Goal: Information Seeking & Learning: Find specific page/section

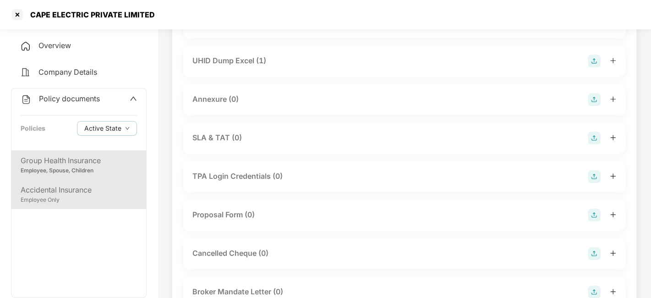
click at [97, 182] on div "Accidental Insurance Employee Only" at bounding box center [78, 194] width 135 height 29
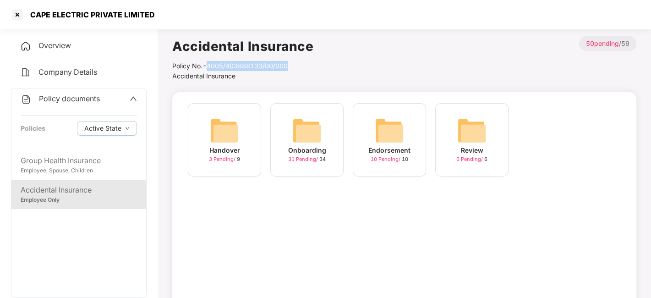
drag, startPoint x: 208, startPoint y: 64, endPoint x: 312, endPoint y: 62, distance: 104.9
click at [312, 62] on div "Accidental Insurance Policy No.- 4005/403888133/00/000 Accidental Insurance > 5…" at bounding box center [404, 58] width 464 height 45
copy div "4005/403888133/00/000"
click at [19, 18] on div at bounding box center [17, 14] width 15 height 15
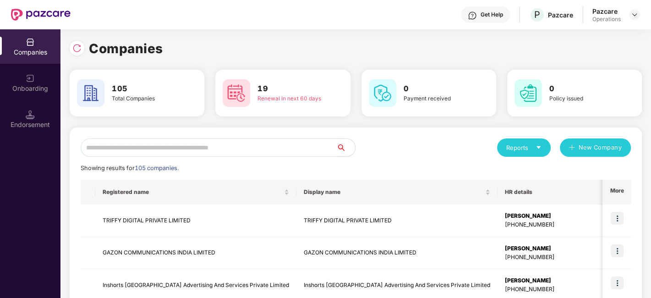
click at [144, 143] on input "text" at bounding box center [209, 147] width 256 height 18
paste input "**********"
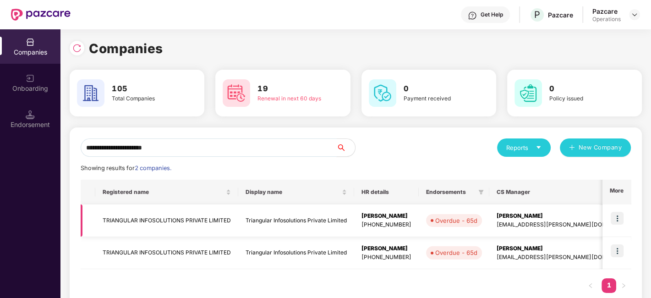
type input "**********"
click at [157, 217] on td "TRIANGULAR INFOSOLUTIONS PRIVATE LIMITED" at bounding box center [166, 220] width 143 height 33
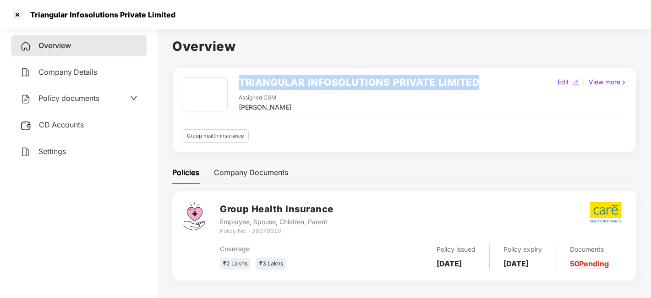
drag, startPoint x: 239, startPoint y: 79, endPoint x: 491, endPoint y: 79, distance: 251.9
click at [491, 79] on div "TRIANGULAR INFOSOLUTIONS PRIVATE LIMITED Assigned CSM [PERSON_NAME] Edit | View…" at bounding box center [404, 94] width 445 height 35
copy h2 "TRIANGULAR INFOSOLUTIONS PRIVATE LIMITED"
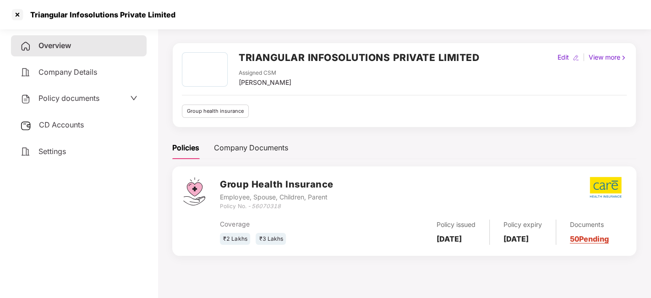
click at [77, 104] on div "Policy documents" at bounding box center [59, 99] width 79 height 12
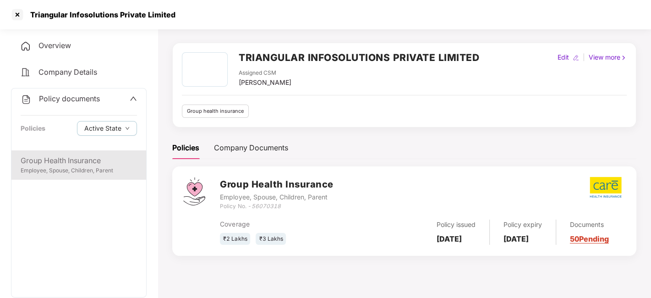
click at [97, 168] on div "Employee, Spouse, Children, Parent" at bounding box center [79, 170] width 116 height 9
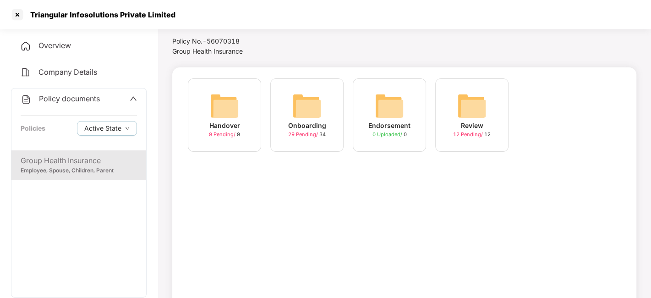
click at [299, 134] on span "29 Pending /" at bounding box center [303, 134] width 31 height 6
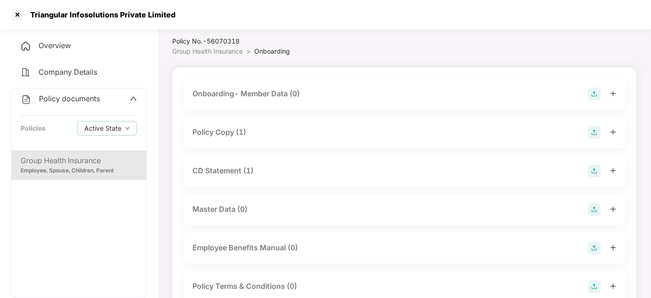
click at [265, 130] on div "Policy Copy (1)" at bounding box center [404, 132] width 424 height 13
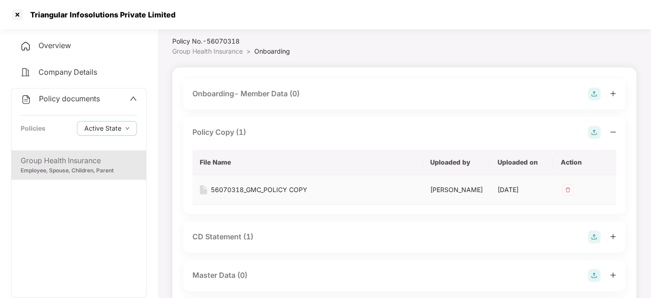
click at [248, 186] on div "56070318_GMC_POLICY COPY" at bounding box center [259, 190] width 97 height 10
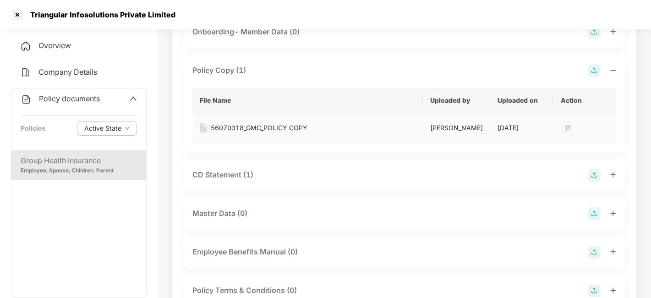
scroll to position [87, 0]
click at [224, 180] on div "CD Statement (1)" at bounding box center [222, 174] width 61 height 11
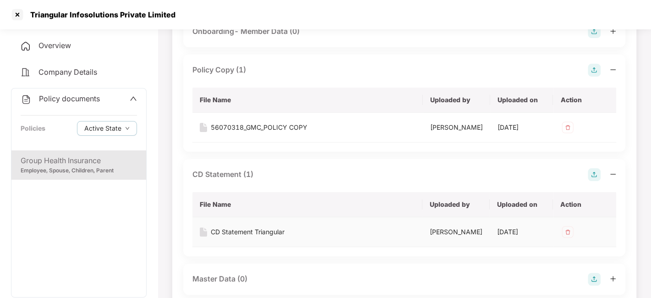
click at [232, 237] on div "CD Statement Triangular" at bounding box center [248, 232] width 74 height 10
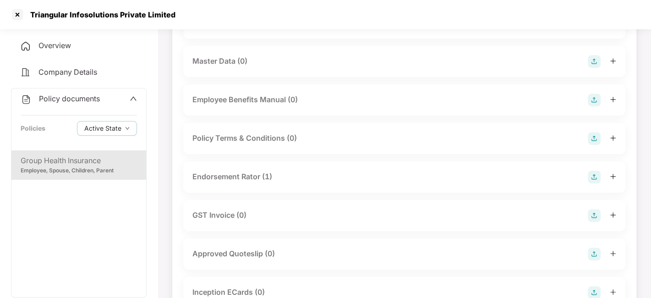
scroll to position [314, 0]
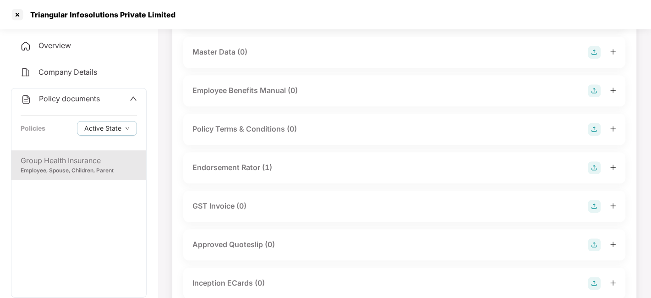
click at [226, 173] on div "Endorsement Rator (1)" at bounding box center [232, 167] width 80 height 11
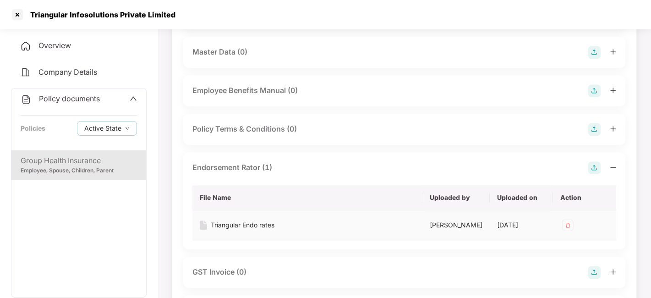
click at [257, 230] on div "Triangular Endo rates" at bounding box center [243, 225] width 64 height 10
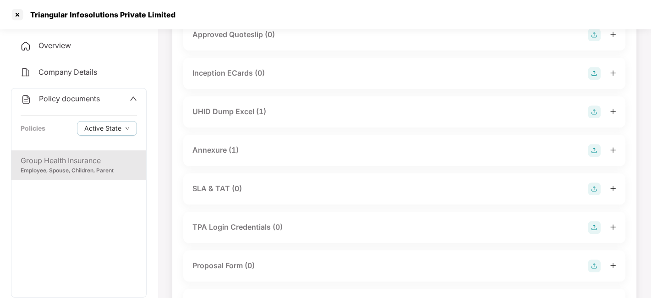
scroll to position [590, 0]
click at [231, 117] on div "UHID Dump Excel (1)" at bounding box center [229, 110] width 74 height 11
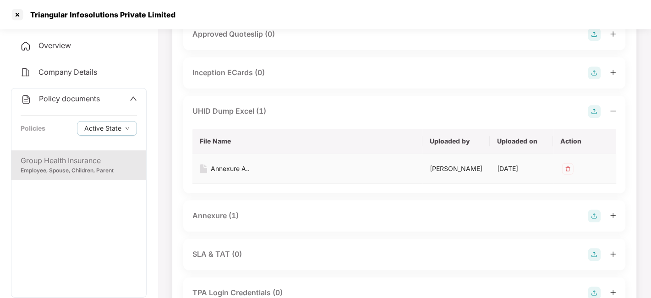
click at [231, 174] on div "Annexure A.." at bounding box center [230, 169] width 39 height 10
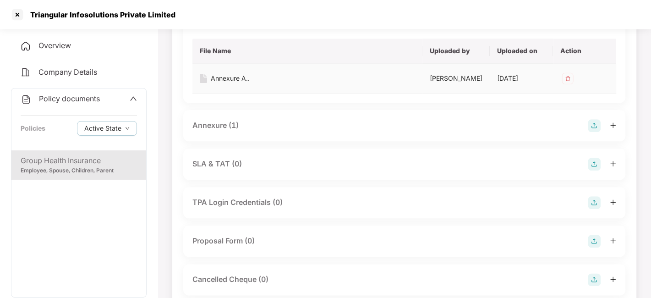
scroll to position [682, 0]
click at [213, 130] on div "Annexure (1)" at bounding box center [215, 123] width 46 height 11
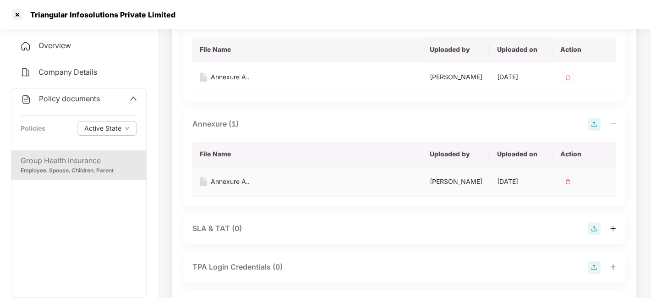
click at [225, 186] on div "Annexure A.." at bounding box center [230, 181] width 39 height 10
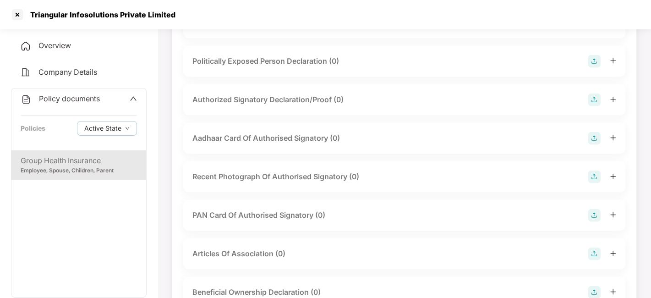
scroll to position [1239, 0]
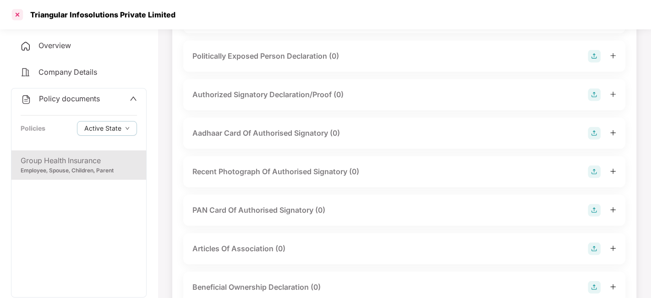
click at [19, 13] on div at bounding box center [17, 14] width 15 height 15
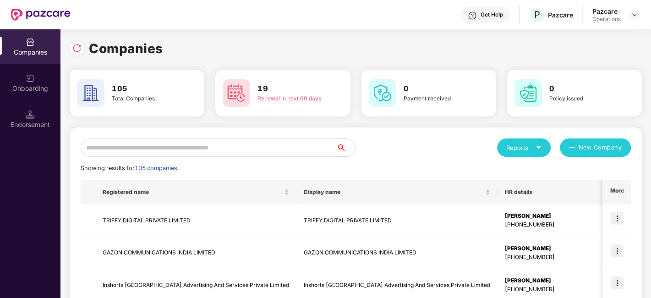
scroll to position [0, 0]
click at [219, 148] on input "text" at bounding box center [209, 147] width 256 height 18
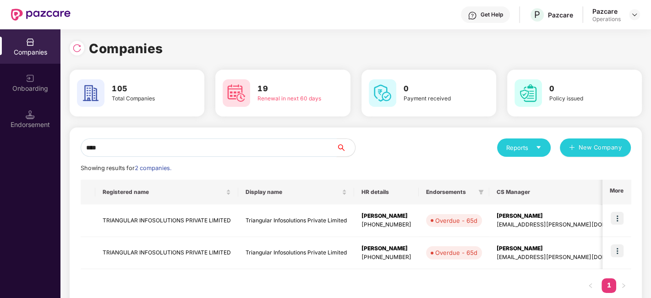
type input "****"
click at [225, 218] on td "TRIANGULAR INFOSOLUTIONS PRIVATE LIMITED" at bounding box center [166, 220] width 143 height 33
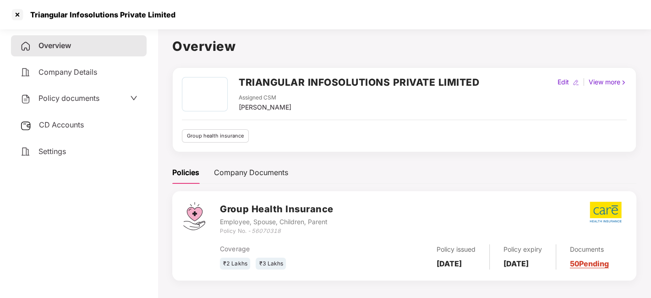
click at [89, 98] on span "Policy documents" at bounding box center [68, 97] width 61 height 9
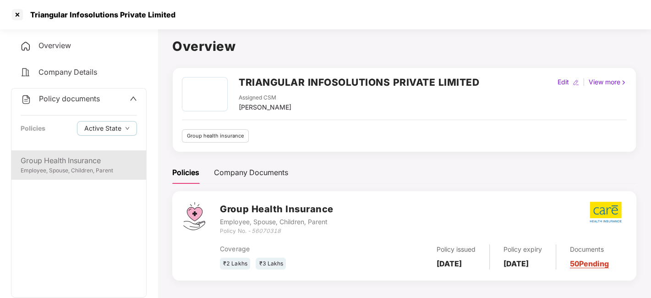
click at [69, 163] on div "Group Health Insurance" at bounding box center [79, 160] width 116 height 11
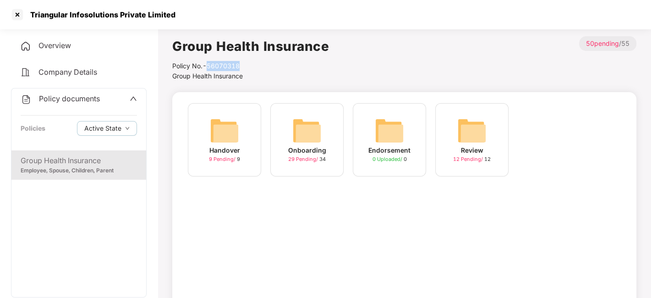
drag, startPoint x: 208, startPoint y: 65, endPoint x: 254, endPoint y: 67, distance: 45.9
click at [254, 67] on div "Policy No.- 56070318" at bounding box center [250, 66] width 157 height 10
copy div "56070318"
click at [18, 20] on div at bounding box center [17, 14] width 15 height 15
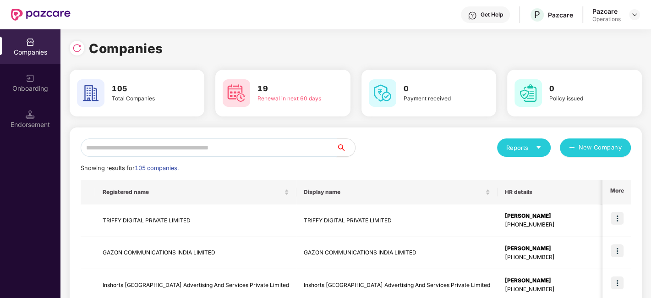
click at [245, 142] on input "text" at bounding box center [209, 147] width 256 height 18
paste input "**********"
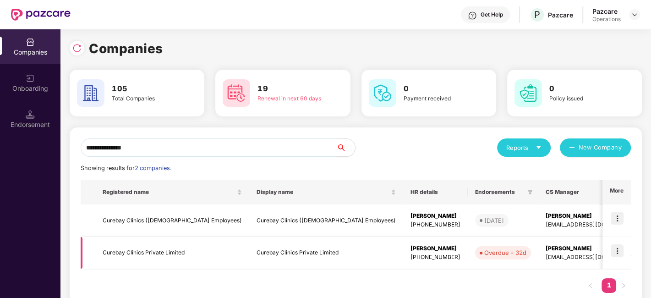
type input "**********"
click at [133, 247] on td "Curebay Clinics Private Limited" at bounding box center [172, 253] width 154 height 33
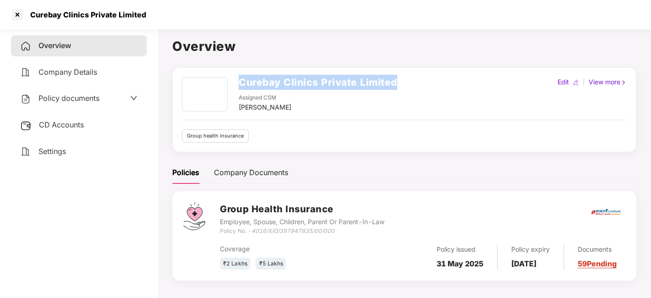
drag, startPoint x: 238, startPoint y: 77, endPoint x: 423, endPoint y: 84, distance: 185.2
click at [423, 84] on div "Curebay Clinics Private Limited Assigned CSM [PERSON_NAME] Edit | View more" at bounding box center [404, 94] width 445 height 35
copy h2 "Curebay Clinics Private Limited"
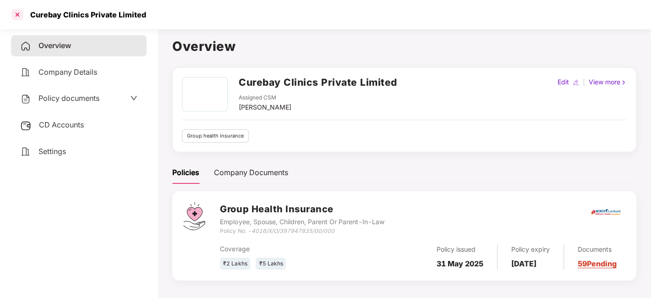
click at [15, 15] on div at bounding box center [17, 14] width 15 height 15
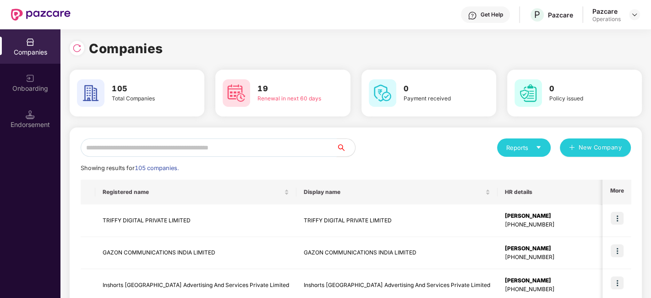
click at [153, 150] on input "text" at bounding box center [209, 147] width 256 height 18
paste input "**********"
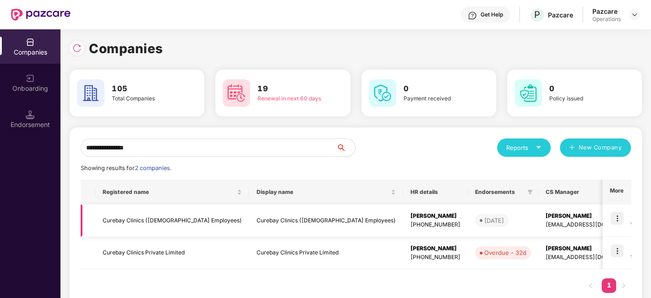
type input "**********"
click at [249, 226] on td "Curebay Clinics ([DEMOGRAPHIC_DATA] Employees)" at bounding box center [326, 220] width 154 height 33
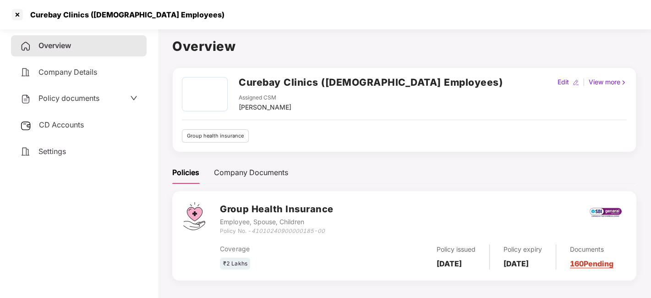
click at [95, 93] on span "Policy documents" at bounding box center [68, 97] width 61 height 9
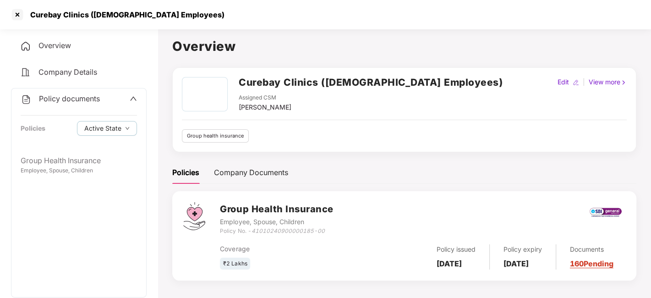
click at [251, 80] on h2 "Curebay Clinics ([DEMOGRAPHIC_DATA] Employees)" at bounding box center [371, 82] width 264 height 15
copy h2 "Curebay"
click at [19, 19] on div at bounding box center [17, 14] width 15 height 15
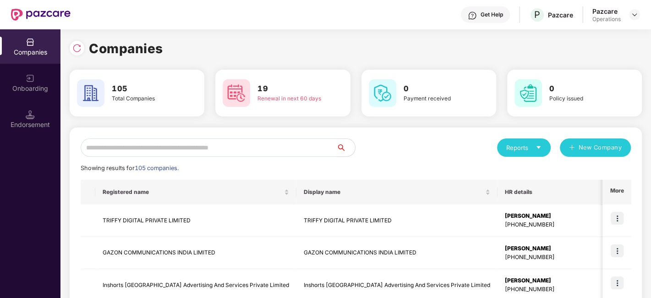
click at [139, 144] on input "text" at bounding box center [209, 147] width 256 height 18
paste input "*******"
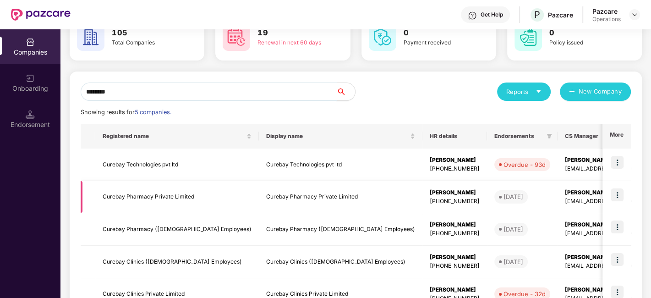
scroll to position [119, 0]
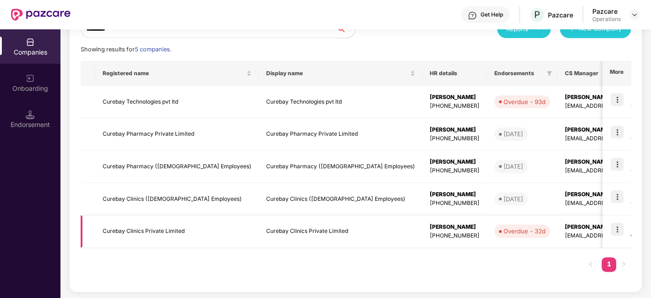
type input "*******"
click at [139, 235] on td "Curebay Clinics Private Limited" at bounding box center [177, 231] width 164 height 33
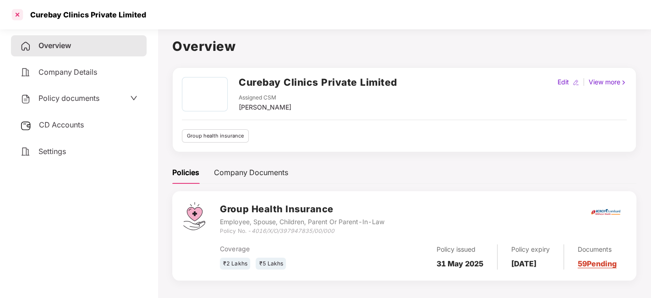
click at [14, 21] on div at bounding box center [17, 14] width 15 height 15
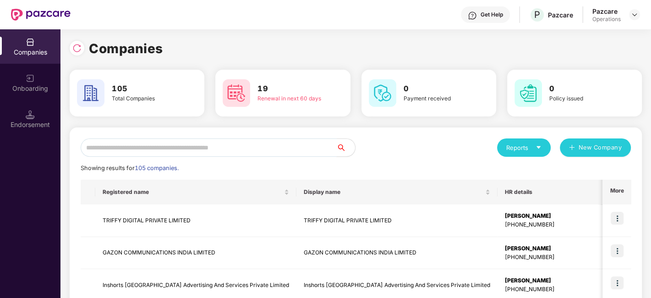
click at [142, 150] on input "text" at bounding box center [209, 147] width 256 height 18
paste input "**********"
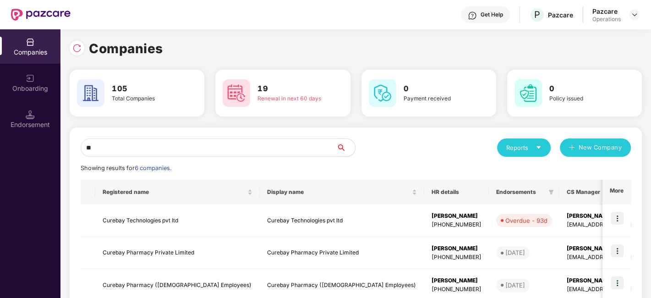
type input "*"
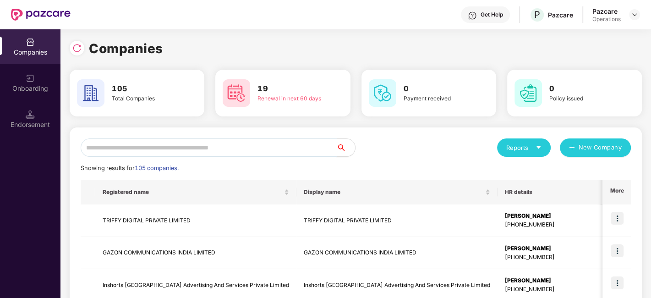
paste input "**********"
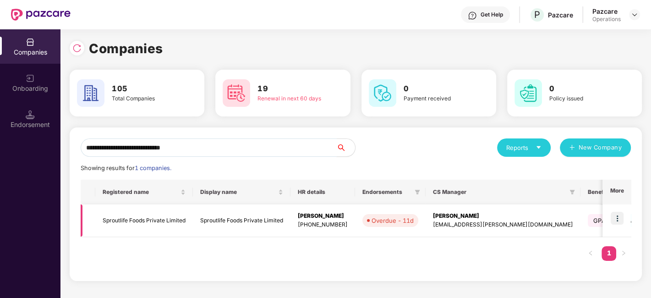
type input "**********"
click at [159, 222] on td "Sproutlife Foods Private Limited" at bounding box center [144, 220] width 98 height 33
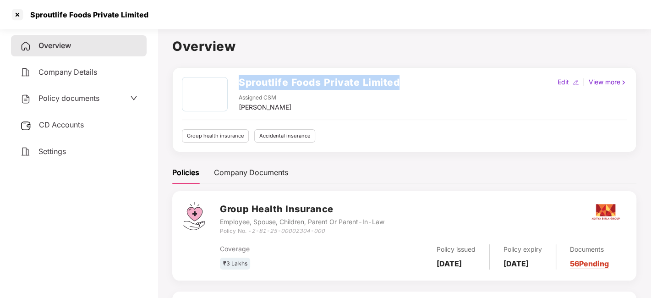
drag, startPoint x: 235, startPoint y: 78, endPoint x: 403, endPoint y: 88, distance: 168.0
click at [403, 88] on div "Sproutlife Foods Private Limited Assigned CSM [PERSON_NAME] Edit | View more" at bounding box center [404, 94] width 445 height 35
copy h2 "Sproutlife Foods Private Limited"
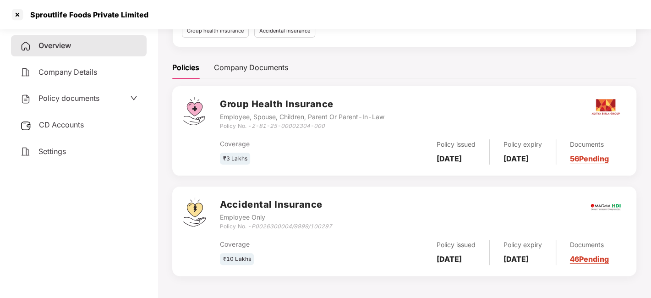
click at [69, 102] on span "Policy documents" at bounding box center [68, 97] width 61 height 9
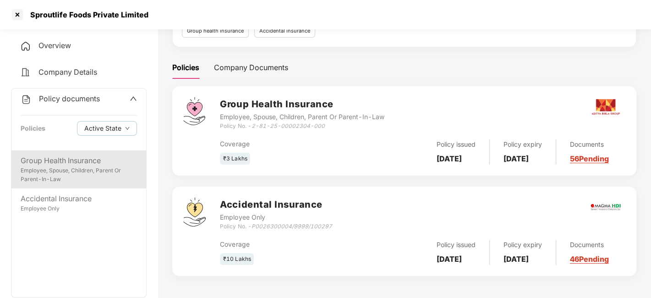
click at [80, 172] on div "Employee, Spouse, Children, Parent Or Parent-In-Law" at bounding box center [79, 174] width 116 height 17
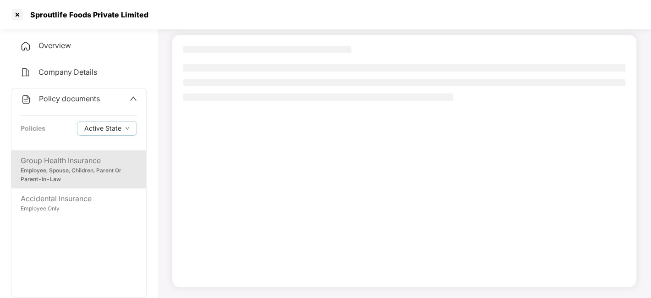
scroll to position [57, 0]
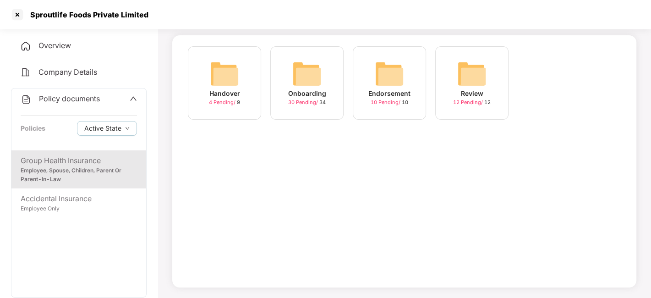
click at [301, 103] on span "30 Pending /" at bounding box center [303, 102] width 31 height 6
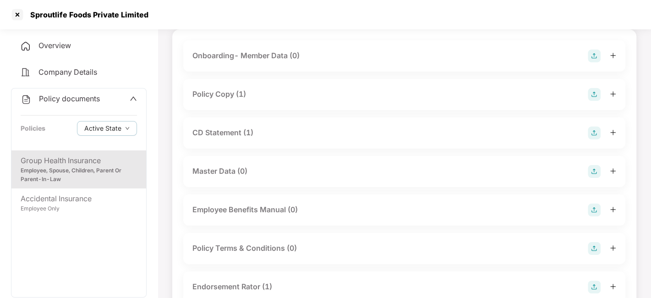
scroll to position [51, 0]
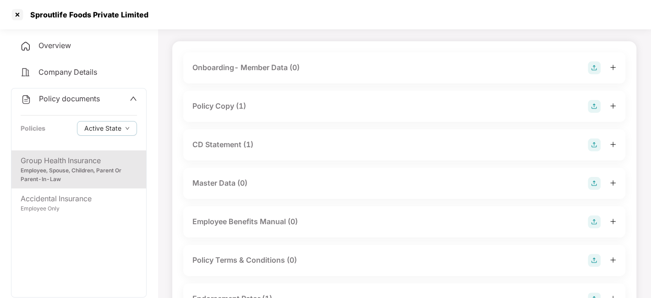
click at [267, 97] on div "Policy Copy (1)" at bounding box center [404, 106] width 442 height 31
click at [228, 107] on div "Policy Copy (1)" at bounding box center [219, 105] width 54 height 11
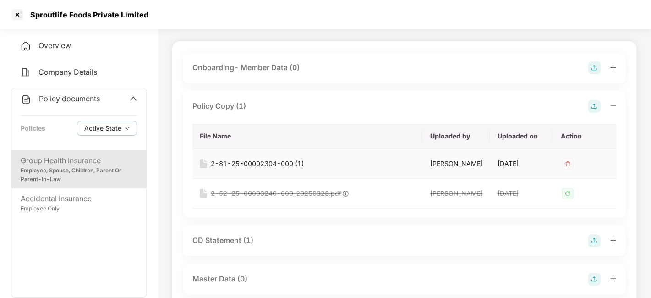
click at [258, 164] on div "2-81-25-00002304-000 (1)" at bounding box center [257, 163] width 93 height 10
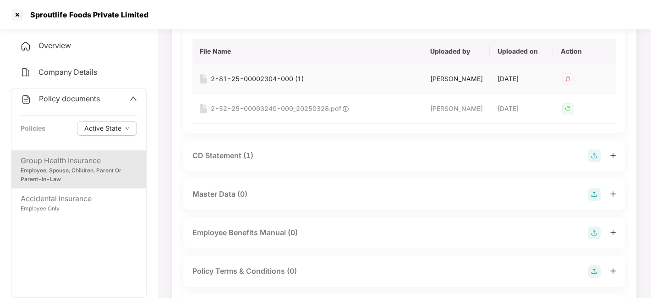
scroll to position [136, 0]
click at [225, 153] on div "CD Statement (1)" at bounding box center [222, 154] width 61 height 11
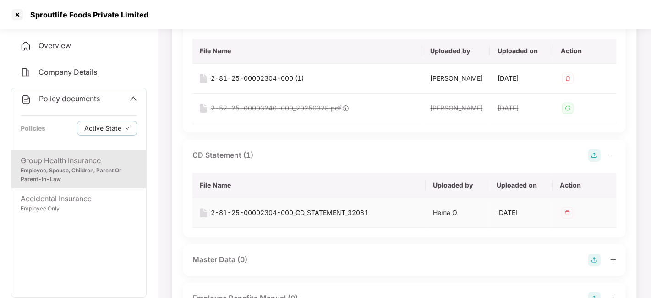
click at [246, 208] on div "2-81-25-00002304-000_CD_STATEMENT_32081" at bounding box center [290, 213] width 158 height 10
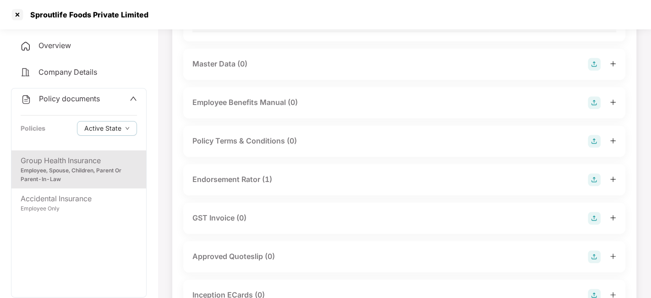
scroll to position [333, 0]
click at [221, 183] on div "Endorsement Rator (1)" at bounding box center [232, 178] width 80 height 11
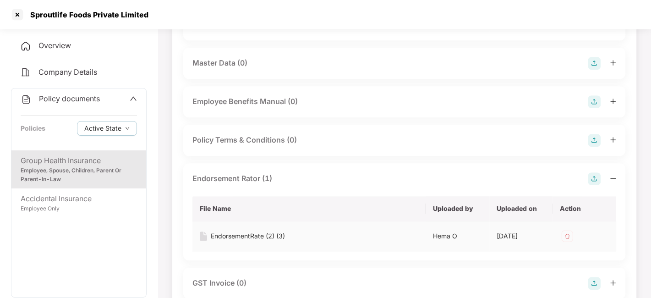
click at [244, 235] on div "EndorsementRate (2) (3)" at bounding box center [248, 236] width 74 height 10
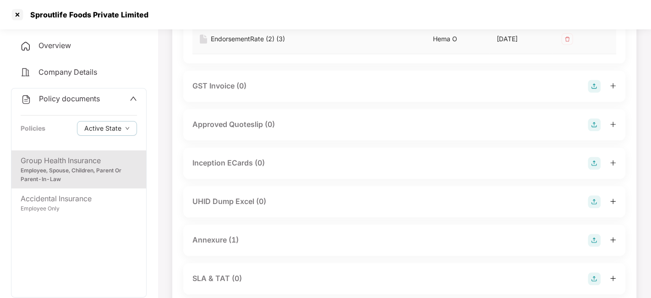
scroll to position [530, 0]
click at [207, 242] on div "Annexure (1)" at bounding box center [215, 239] width 46 height 11
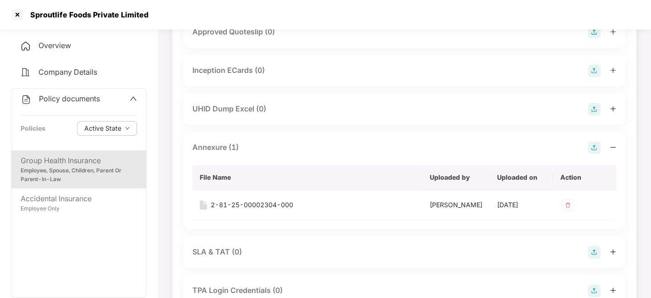
scroll to position [623, 0]
click at [241, 202] on div "2-81-25-00002304-000" at bounding box center [252, 204] width 82 height 10
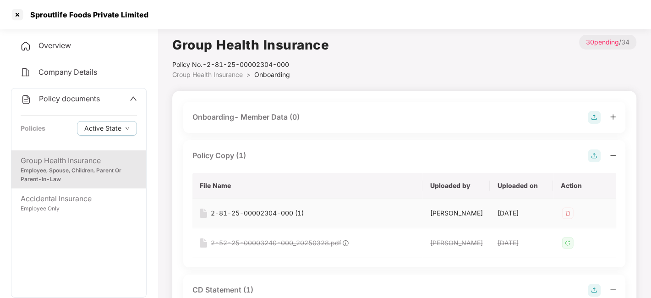
scroll to position [0, 0]
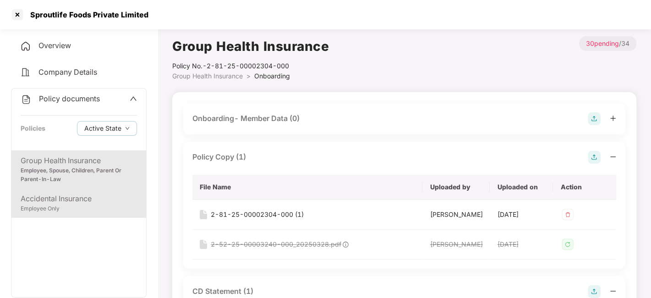
click at [48, 207] on div "Employee Only" at bounding box center [79, 208] width 116 height 9
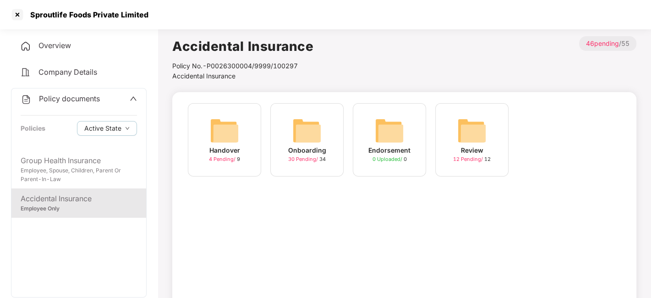
click at [303, 163] on div "30 Pending / 34" at bounding box center [307, 159] width 38 height 8
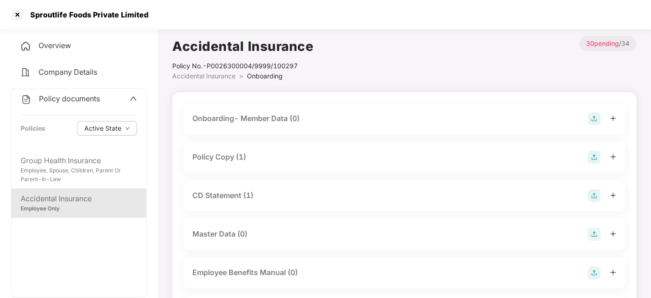
click at [277, 162] on div "Policy Copy (1)" at bounding box center [404, 157] width 424 height 13
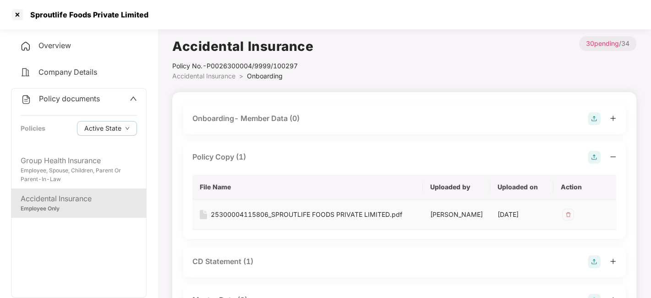
click at [231, 212] on div "25300004115806_SPROUTLIFE FOODS PRIVATE LIMITED.pdf" at bounding box center [306, 214] width 191 height 10
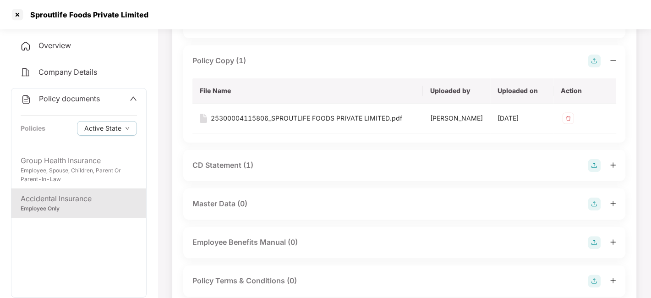
scroll to position [97, 0]
click at [222, 164] on div "CD Statement (1)" at bounding box center [222, 163] width 61 height 11
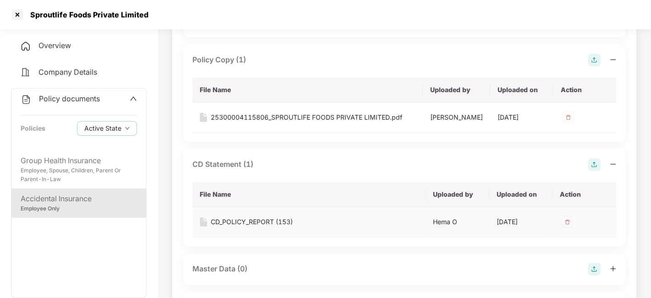
click at [262, 219] on div "CD_POLICY_REPORT (153)" at bounding box center [252, 222] width 82 height 10
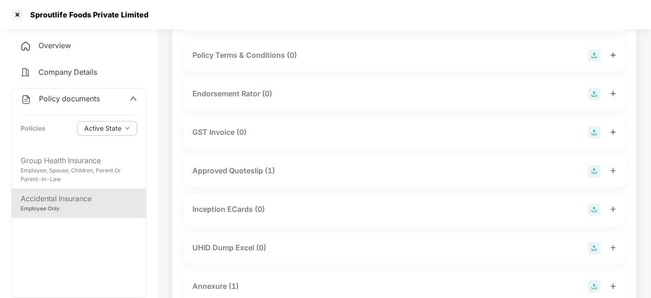
scroll to position [482, 0]
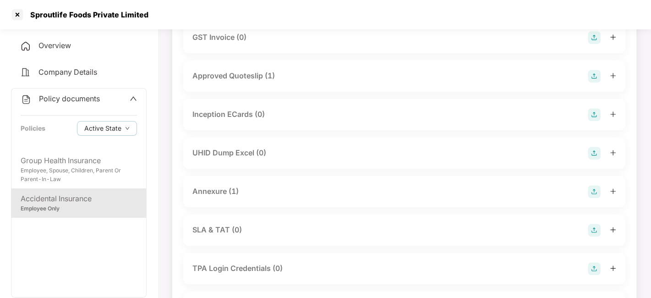
click at [205, 195] on div "Annexure (1)" at bounding box center [215, 191] width 46 height 11
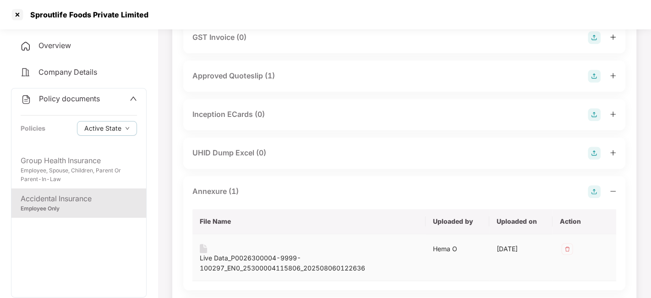
click at [223, 263] on div "Live Data_P0026300004-9999-100297_EN0_25300004115806_202508060122636" at bounding box center [309, 263] width 219 height 20
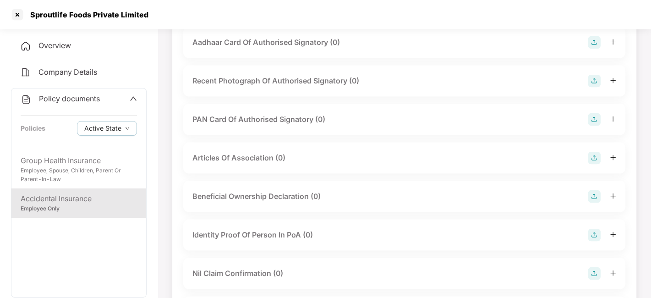
scroll to position [1215, 0]
